Goal: Task Accomplishment & Management: Use online tool/utility

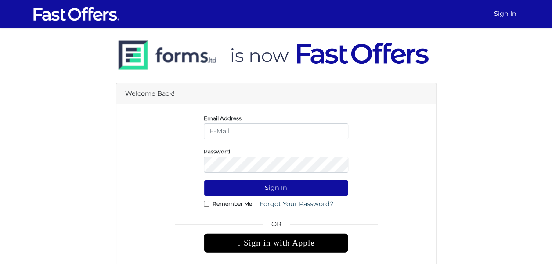
click at [290, 126] on input "email" at bounding box center [276, 131] width 145 height 16
type input "christiangarcia@property.ca"
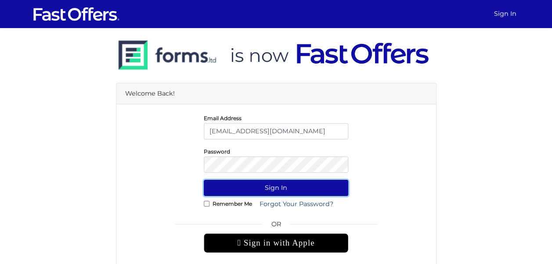
click at [271, 191] on button "Sign In" at bounding box center [276, 188] width 145 height 16
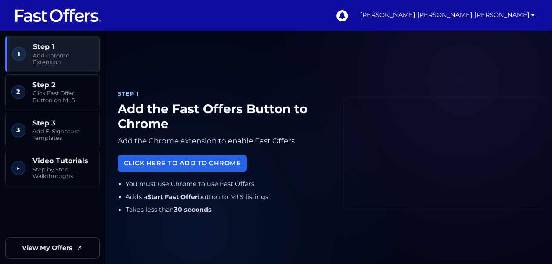
click at [337, 156] on div "Step 1 Add the Fast Offers Button to Chrome Add the Chrome extension to enable …" at bounding box center [328, 153] width 433 height 225
click at [495, 16] on link "[PERSON_NAME] [PERSON_NAME] [PERSON_NAME]" at bounding box center [447, 15] width 182 height 31
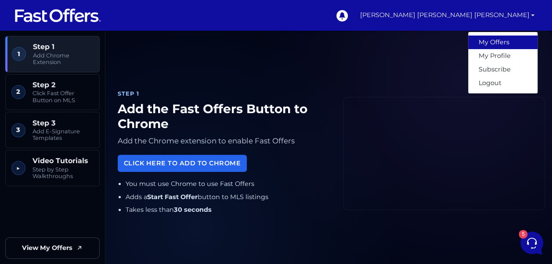
click at [502, 40] on link "My Offers" at bounding box center [502, 43] width 69 height 14
